Goal: Task Accomplishment & Management: Manage account settings

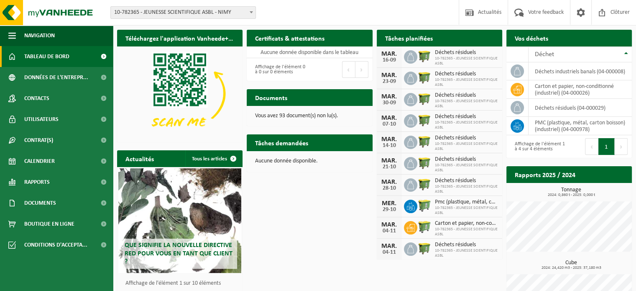
click at [452, 76] on span "Déchets résiduels" at bounding box center [466, 74] width 63 height 7
click at [55, 158] on link "Calendrier" at bounding box center [56, 160] width 113 height 21
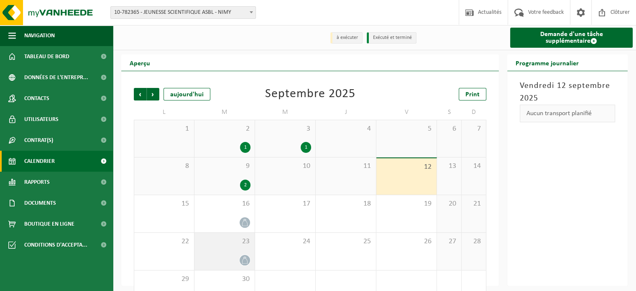
click at [223, 259] on div at bounding box center [225, 259] width 52 height 11
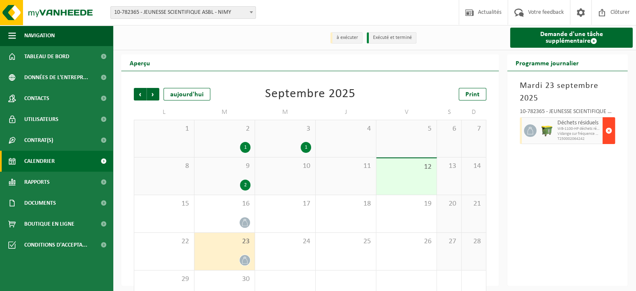
click at [608, 129] on span "button" at bounding box center [608, 130] width 7 height 17
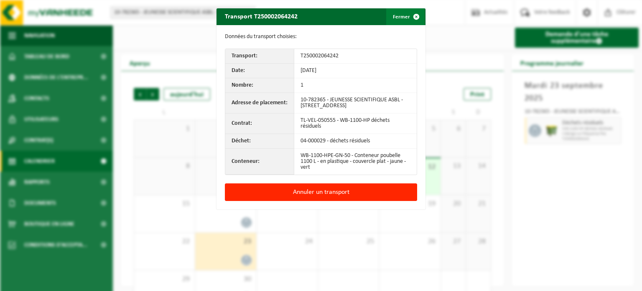
click at [400, 19] on button "Fermer" at bounding box center [405, 16] width 38 height 17
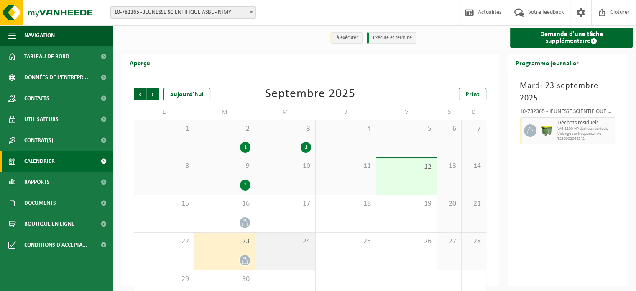
scroll to position [26, 0]
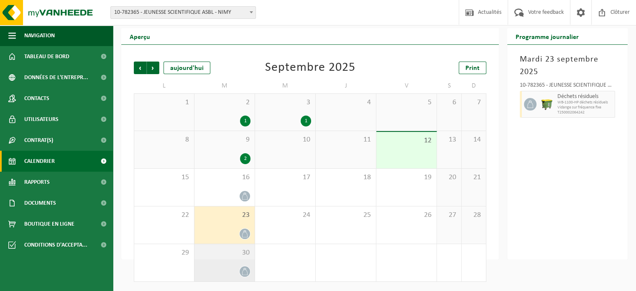
click at [217, 270] on div at bounding box center [225, 270] width 52 height 11
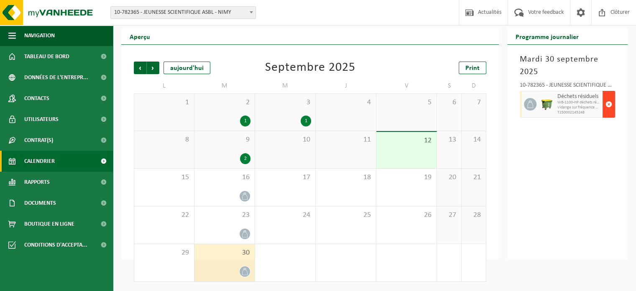
click at [610, 102] on span "button" at bounding box center [608, 104] width 7 height 17
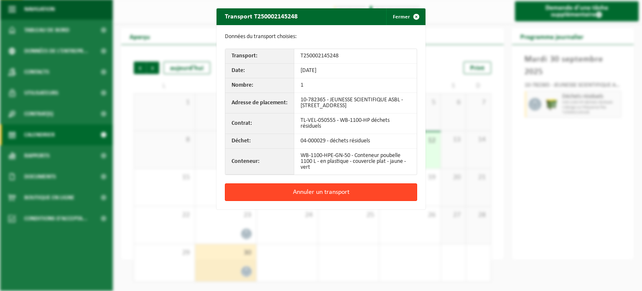
click at [349, 192] on button "Annuler un transport" at bounding box center [321, 192] width 192 height 18
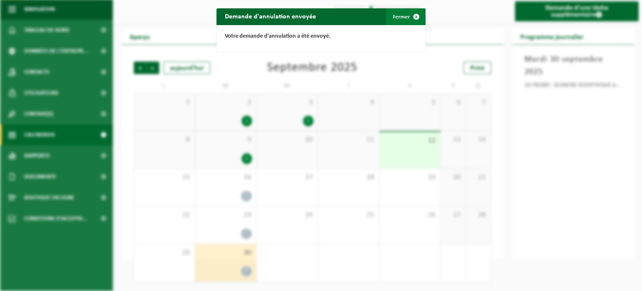
click at [400, 18] on button "Fermer" at bounding box center [405, 16] width 38 height 17
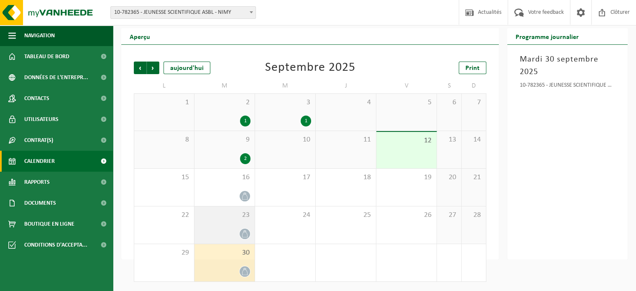
click at [223, 217] on span "23" at bounding box center [225, 214] width 52 height 9
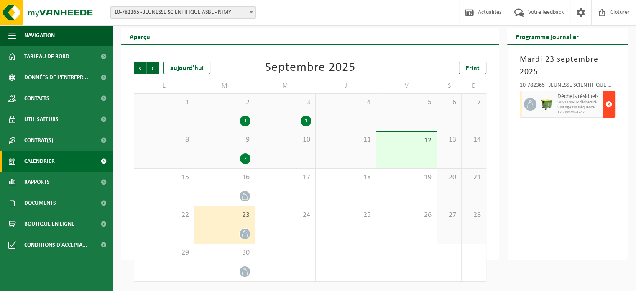
click at [607, 110] on span "button" at bounding box center [608, 104] width 7 height 17
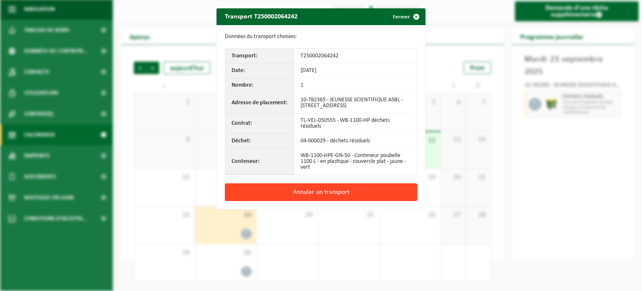
click at [370, 189] on button "Annuler un transport" at bounding box center [321, 192] width 192 height 18
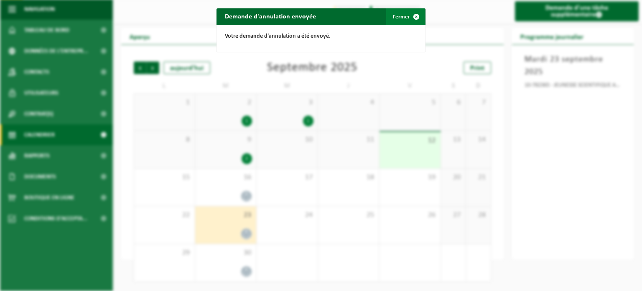
click at [398, 18] on button "Fermer" at bounding box center [405, 16] width 38 height 17
